Goal: Find specific page/section: Find specific page/section

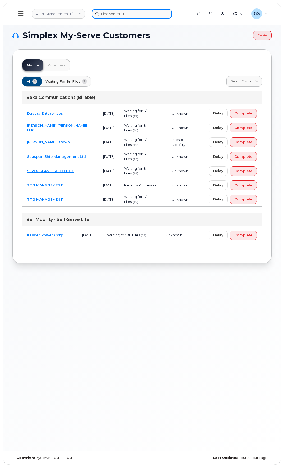
click at [109, 14] on input at bounding box center [132, 14] width 80 height 10
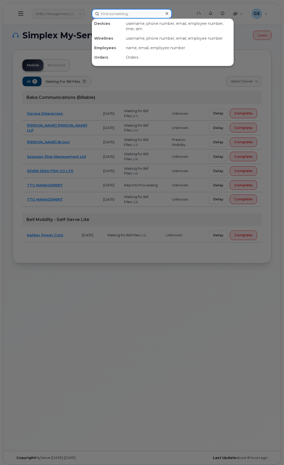
paste input "[PERSON_NAME]"
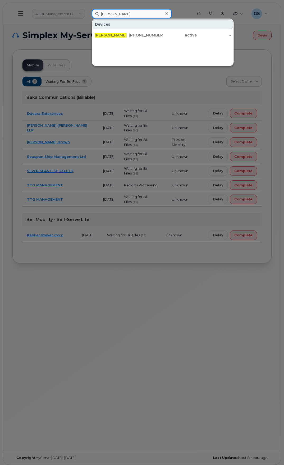
type input "[PERSON_NAME]"
click at [163, 31] on div "[PHONE_NUMBER]" at bounding box center [180, 35] width 34 height 10
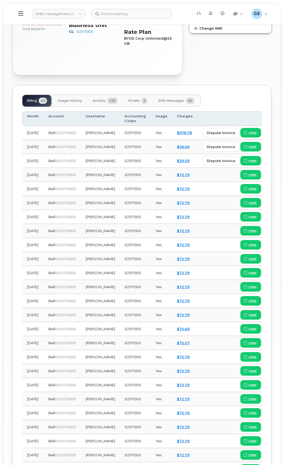
scroll to position [264, 0]
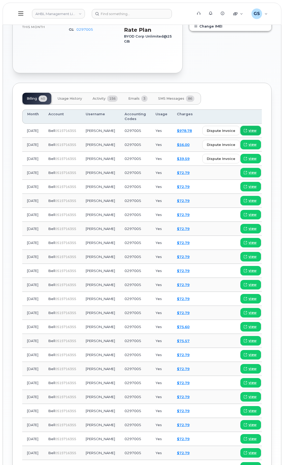
click at [240, 135] on link "view" at bounding box center [250, 131] width 21 height 10
